Goal: Find contact information: Find contact information

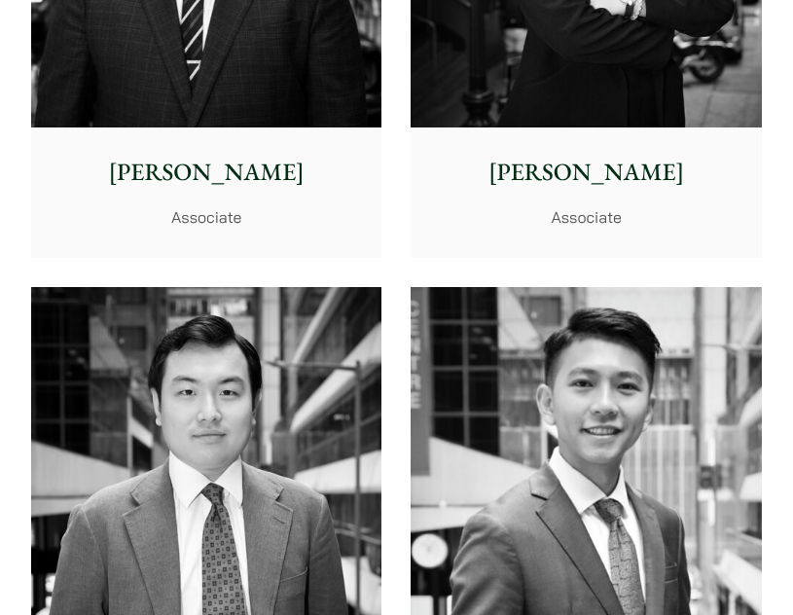
scroll to position [10001, 0]
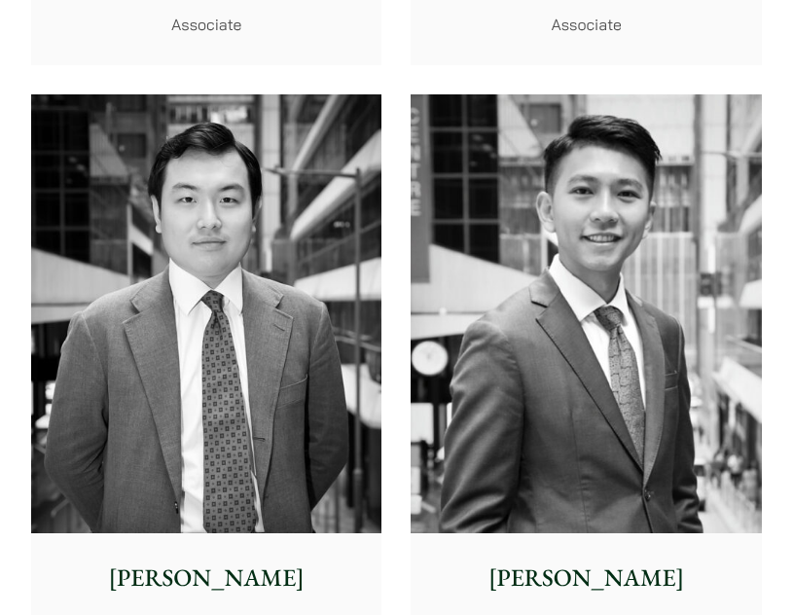
drag, startPoint x: 801, startPoint y: 349, endPoint x: 798, endPoint y: 430, distance: 80.8
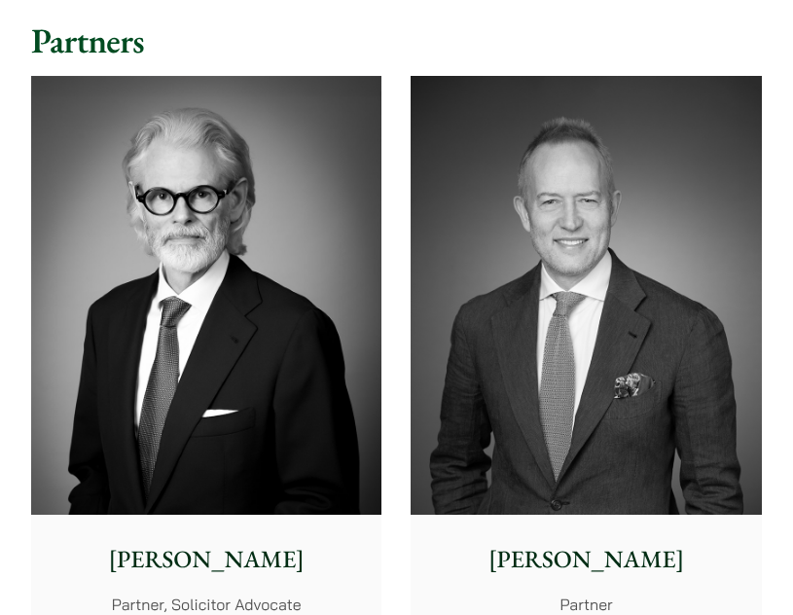
scroll to position [361, 0]
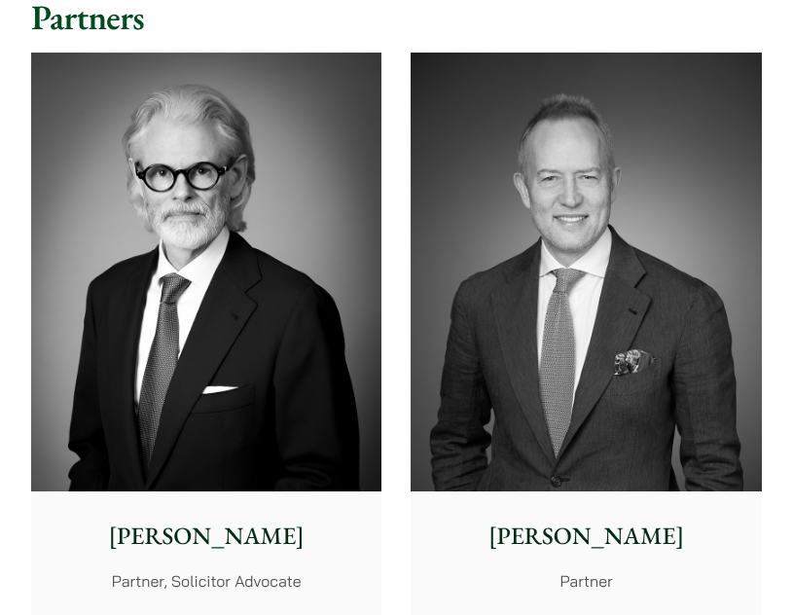
click at [170, 542] on p "[PERSON_NAME]" at bounding box center [206, 537] width 323 height 36
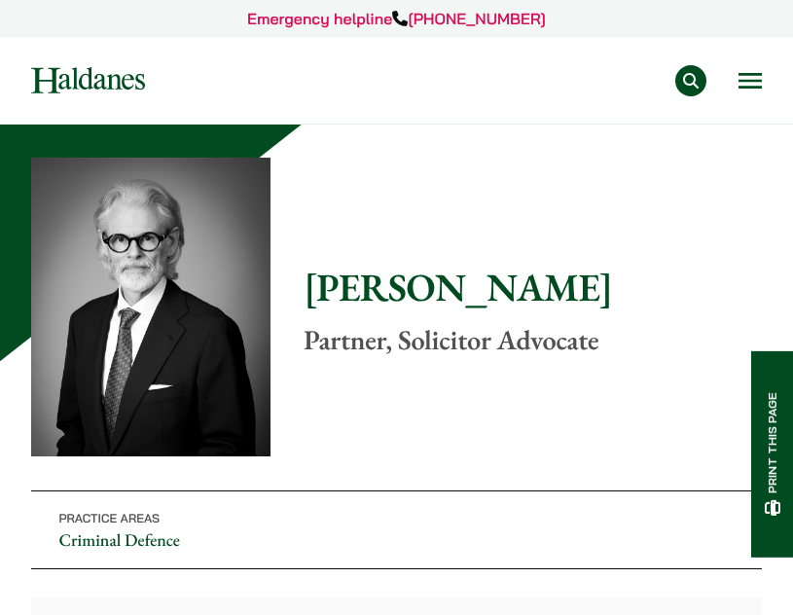
drag, startPoint x: 294, startPoint y: 292, endPoint x: 571, endPoint y: 282, distance: 277.5
click at [571, 282] on div "Home » Lawyers » Jonathan Midgley Jonathan Midgley Partner, Solicitor Advocate …" at bounding box center [396, 487] width 731 height 658
copy h1 "[PERSON_NAME]"
